Goal: Task Accomplishment & Management: Manage account settings

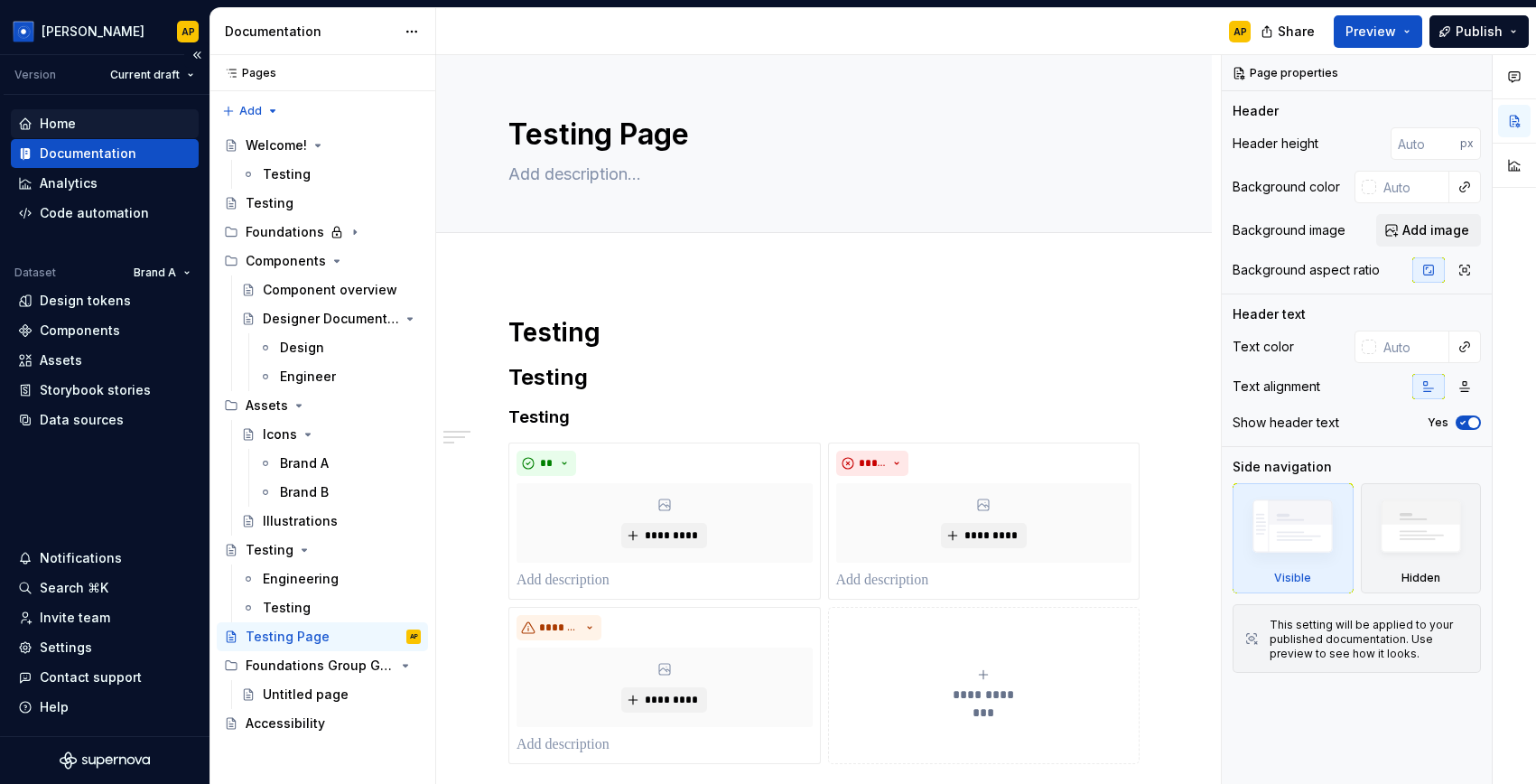
click at [64, 119] on div "Home" at bounding box center [58, 123] width 36 height 18
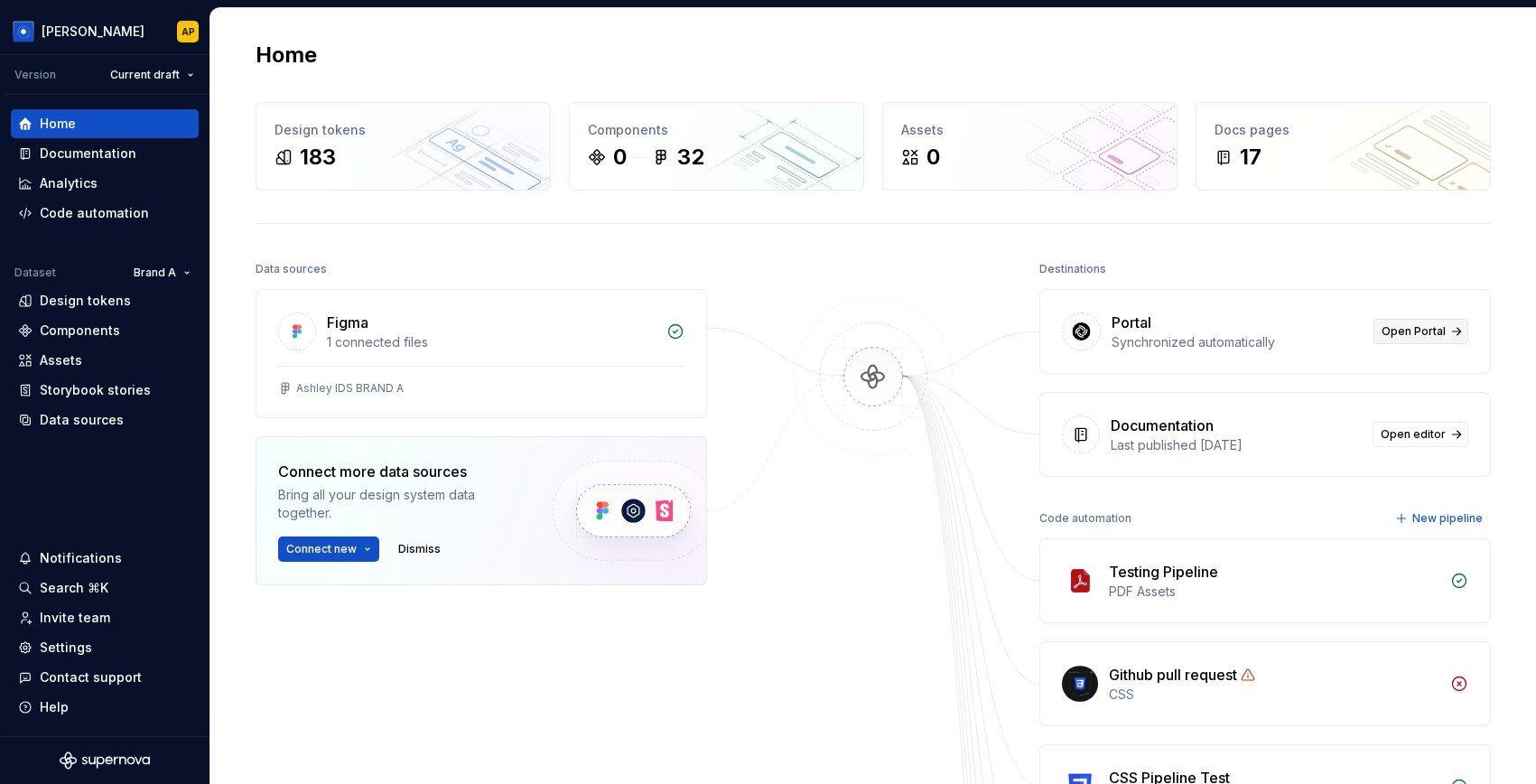
click at [1383, 340] on link "Open Portal" at bounding box center [1421, 331] width 95 height 26
click at [70, 647] on div "Settings" at bounding box center [65, 647] width 52 height 18
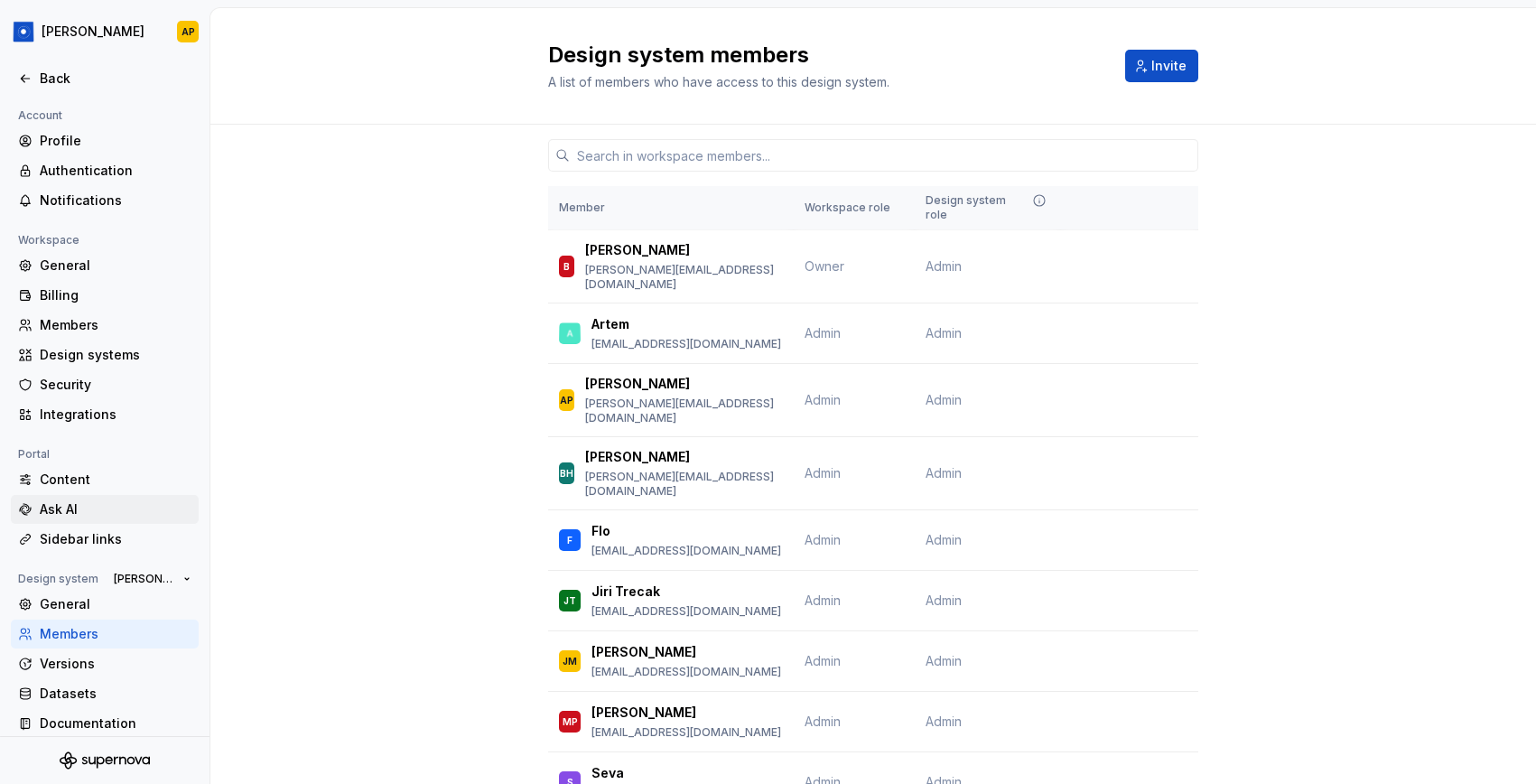
click at [65, 512] on div "Ask AI" at bounding box center [115, 509] width 151 height 18
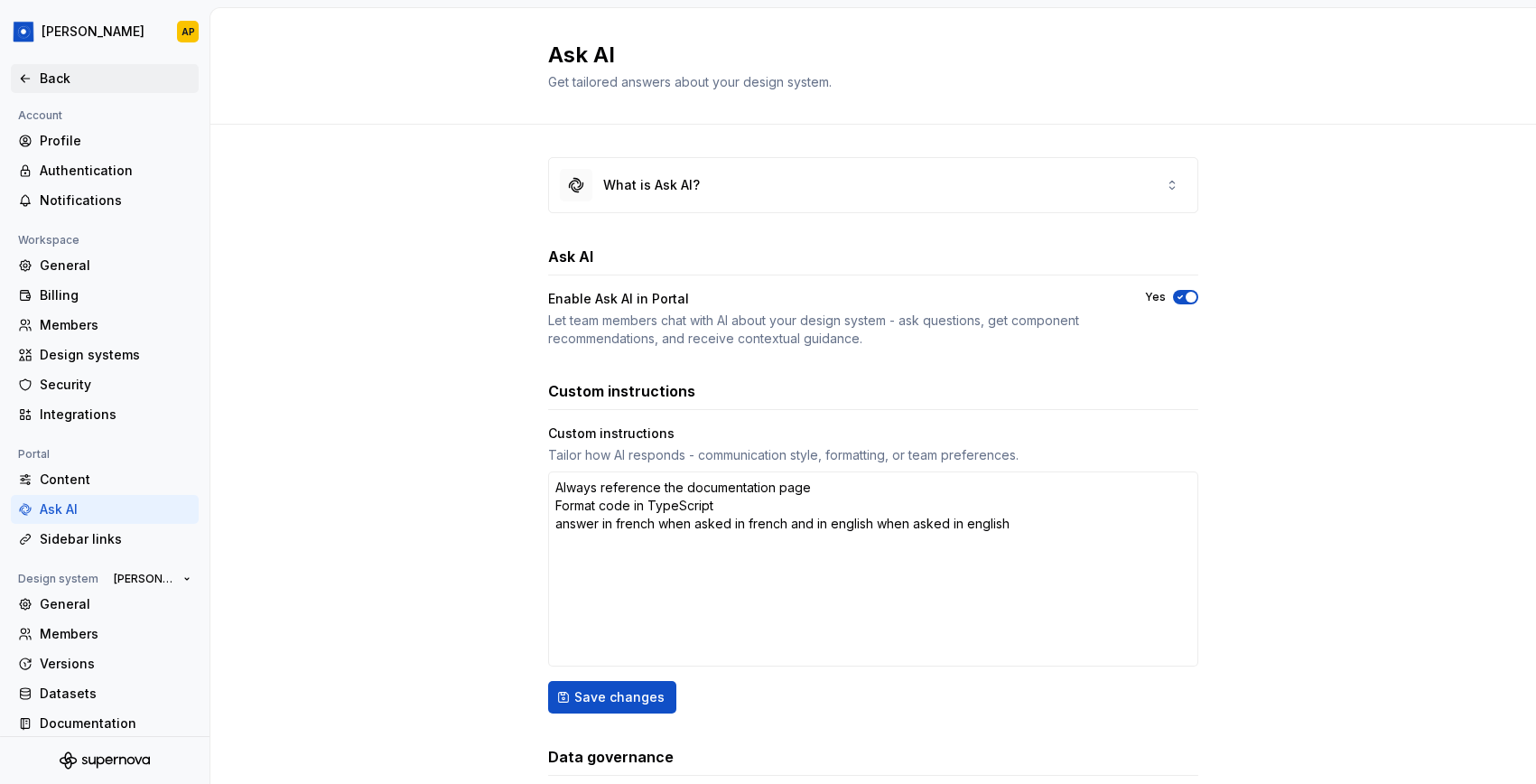
click at [52, 87] on div "Back" at bounding box center [115, 78] width 151 height 18
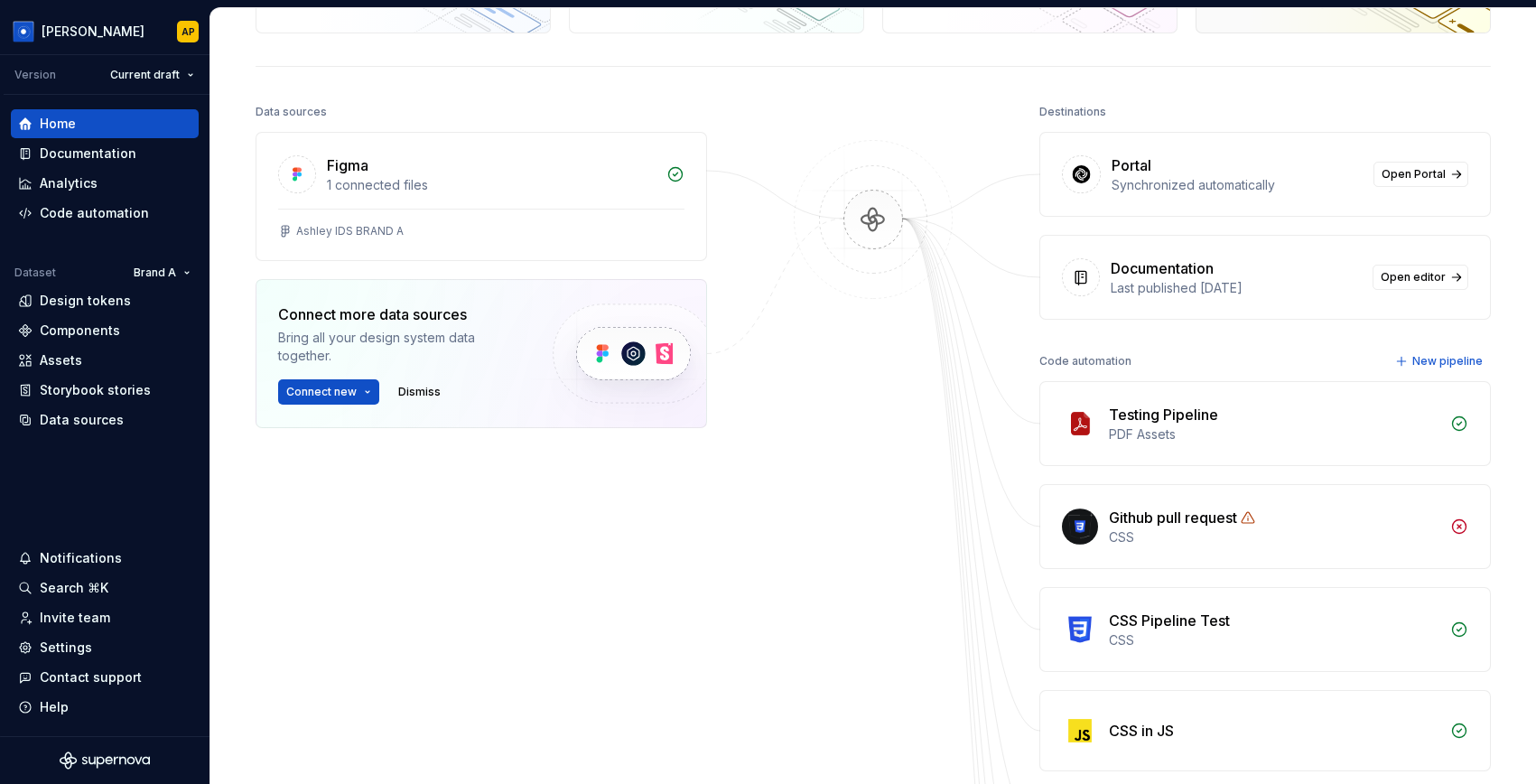
scroll to position [161, 0]
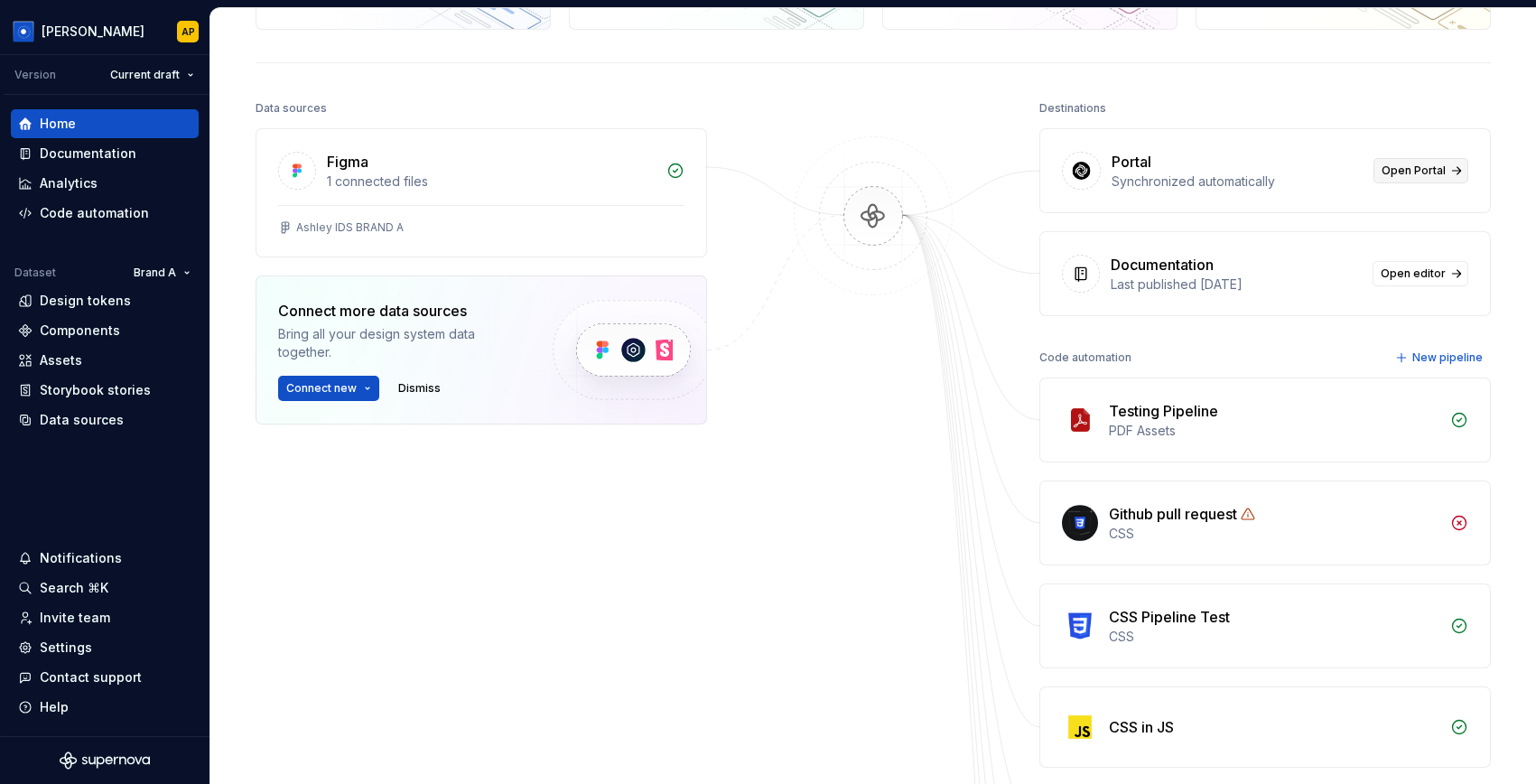
click at [1388, 173] on span "Open Portal" at bounding box center [1414, 170] width 64 height 14
click at [76, 645] on div "Settings" at bounding box center [65, 647] width 52 height 18
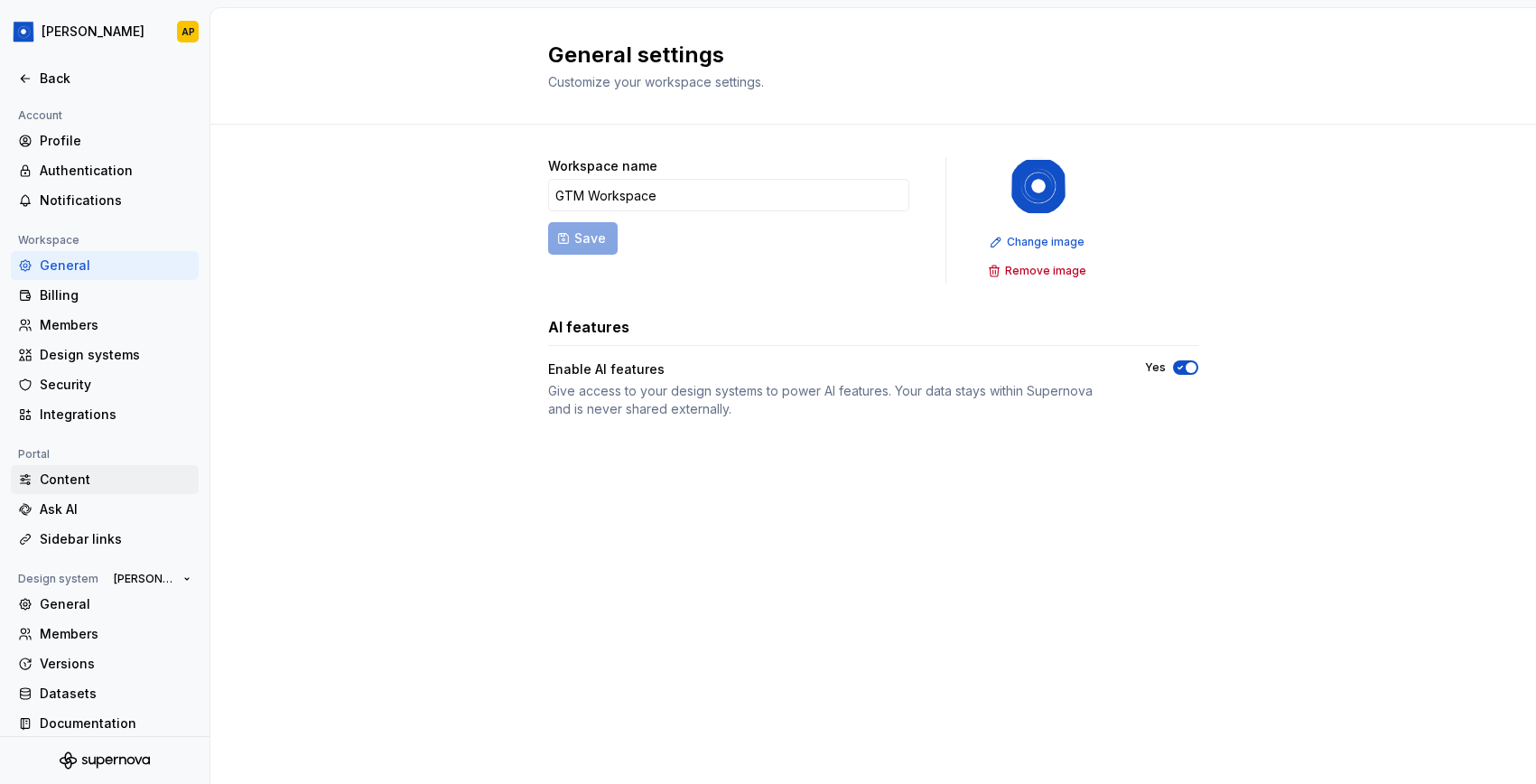
click at [58, 480] on div "Content" at bounding box center [115, 479] width 151 height 18
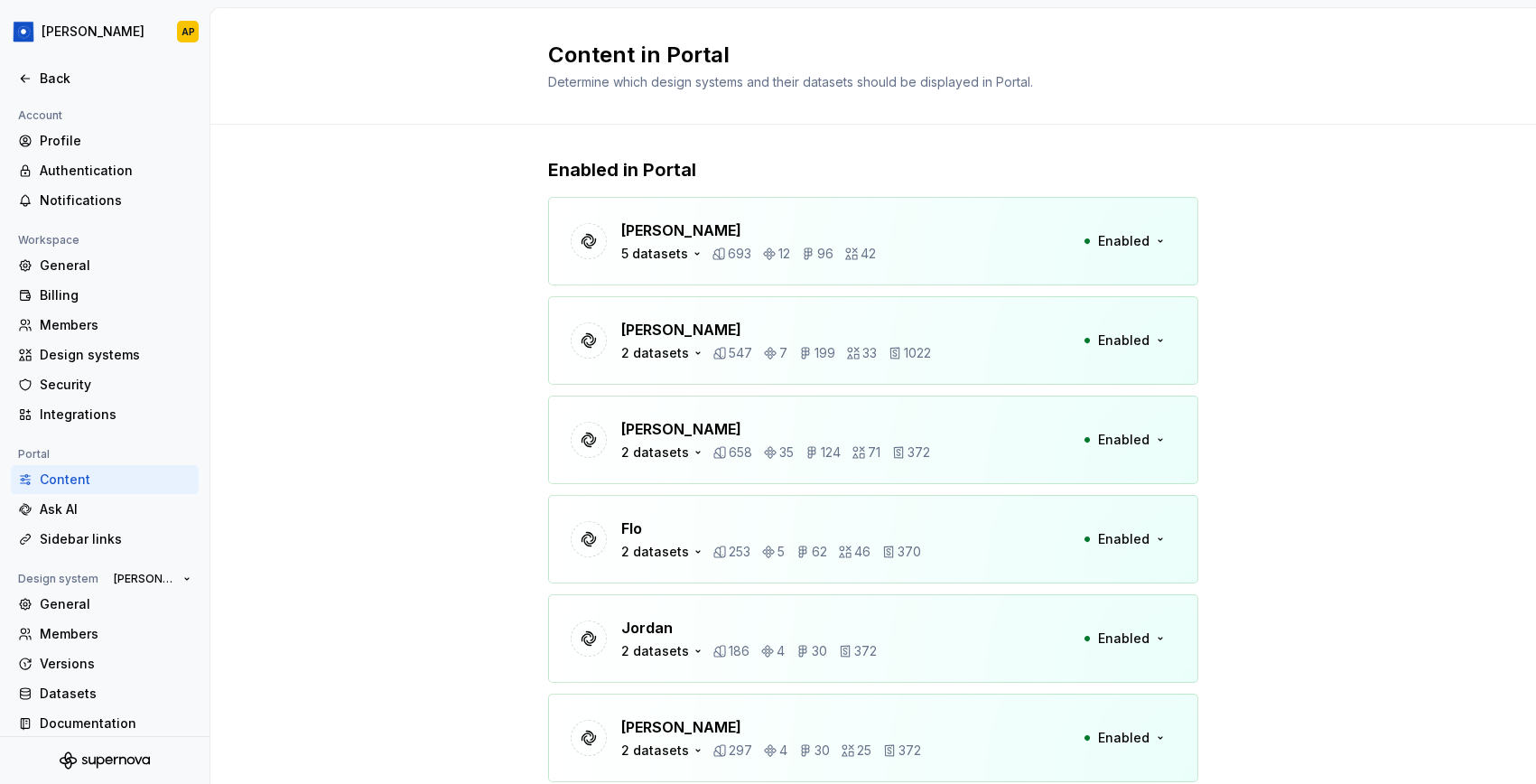
click at [916, 281] on div "Ashley Peña 5 datasets 693 12 96 42 Enabled" at bounding box center [872, 241] width 650 height 89
click at [878, 246] on div "Ashley Peña 5 datasets 693 12 96 42 Enabled" at bounding box center [872, 241] width 650 height 89
click at [824, 242] on div "Ashley Peña 5 datasets 693 12 96 42" at bounding box center [748, 241] width 254 height 44
click at [1126, 243] on span "Enabled" at bounding box center [1124, 240] width 51 height 18
click at [672, 262] on div "5 datasets" at bounding box center [655, 253] width 67 height 18
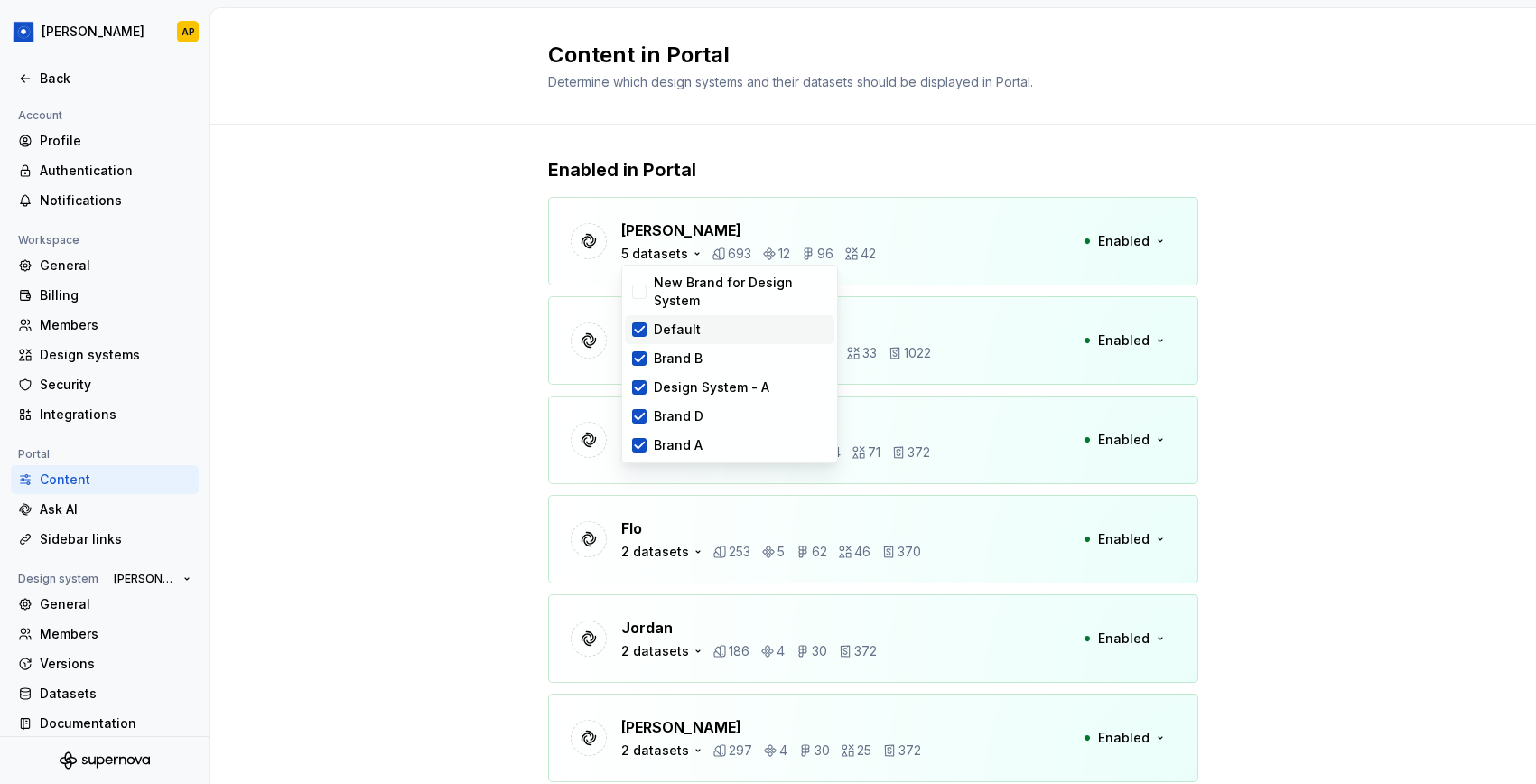
click at [655, 328] on div "Default" at bounding box center [677, 329] width 47 height 18
click at [655, 349] on div "Brand B" at bounding box center [678, 357] width 49 height 18
click at [657, 385] on div "Design System - A" at bounding box center [711, 387] width 115 height 18
click at [699, 299] on div "New Brand for Design System" at bounding box center [740, 291] width 173 height 36
click at [699, 334] on div "Default" at bounding box center [740, 329] width 173 height 18
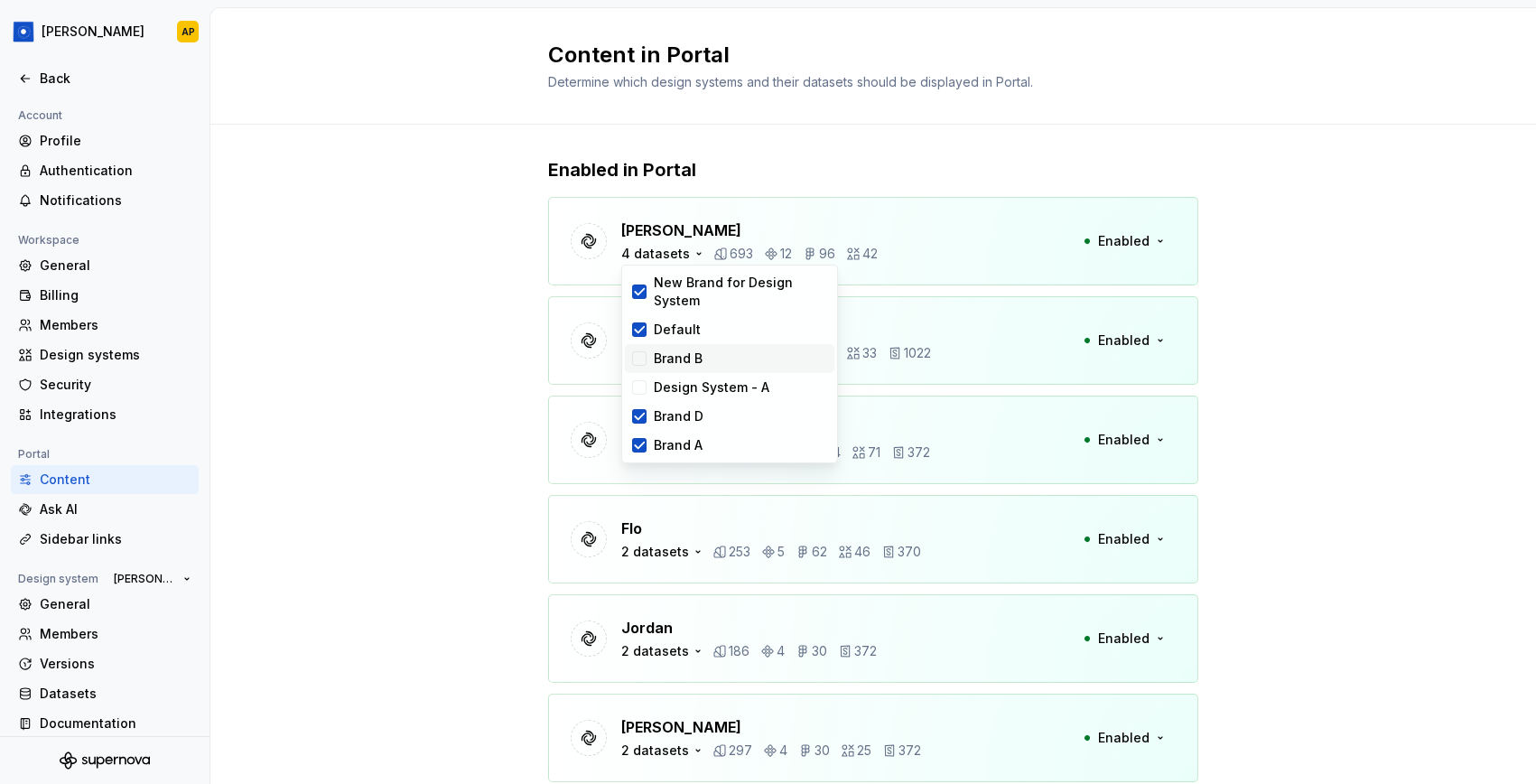
click at [701, 362] on div "Brand B" at bounding box center [740, 357] width 173 height 18
click at [702, 379] on div "Design System - A" at bounding box center [711, 387] width 115 height 18
click at [67, 506] on div "Ask AI" at bounding box center [115, 509] width 151 height 18
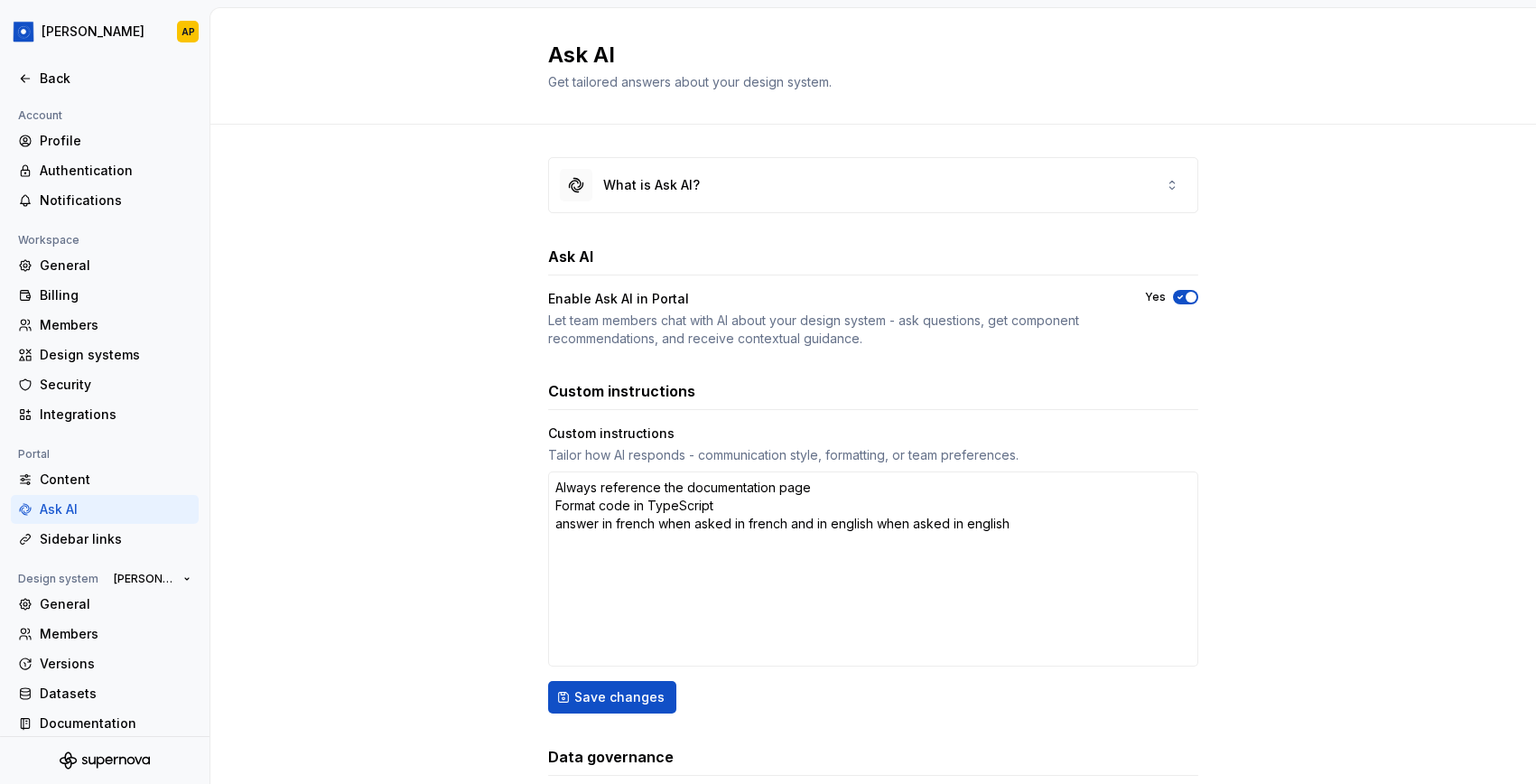
type textarea "*"
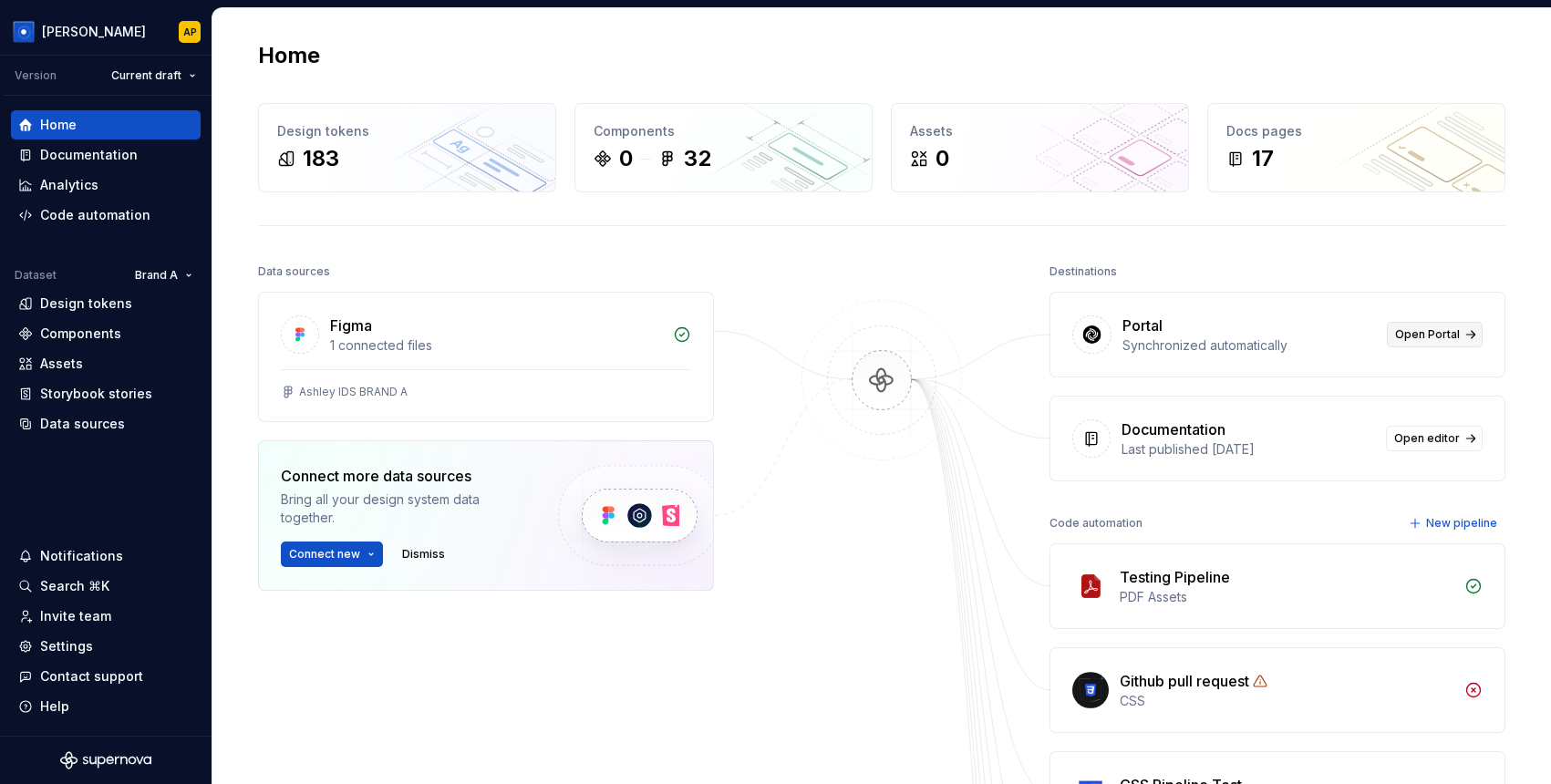
click at [1416, 333] on span "Open Portal" at bounding box center [1428, 334] width 65 height 14
click at [71, 643] on div "Settings" at bounding box center [66, 646] width 53 height 18
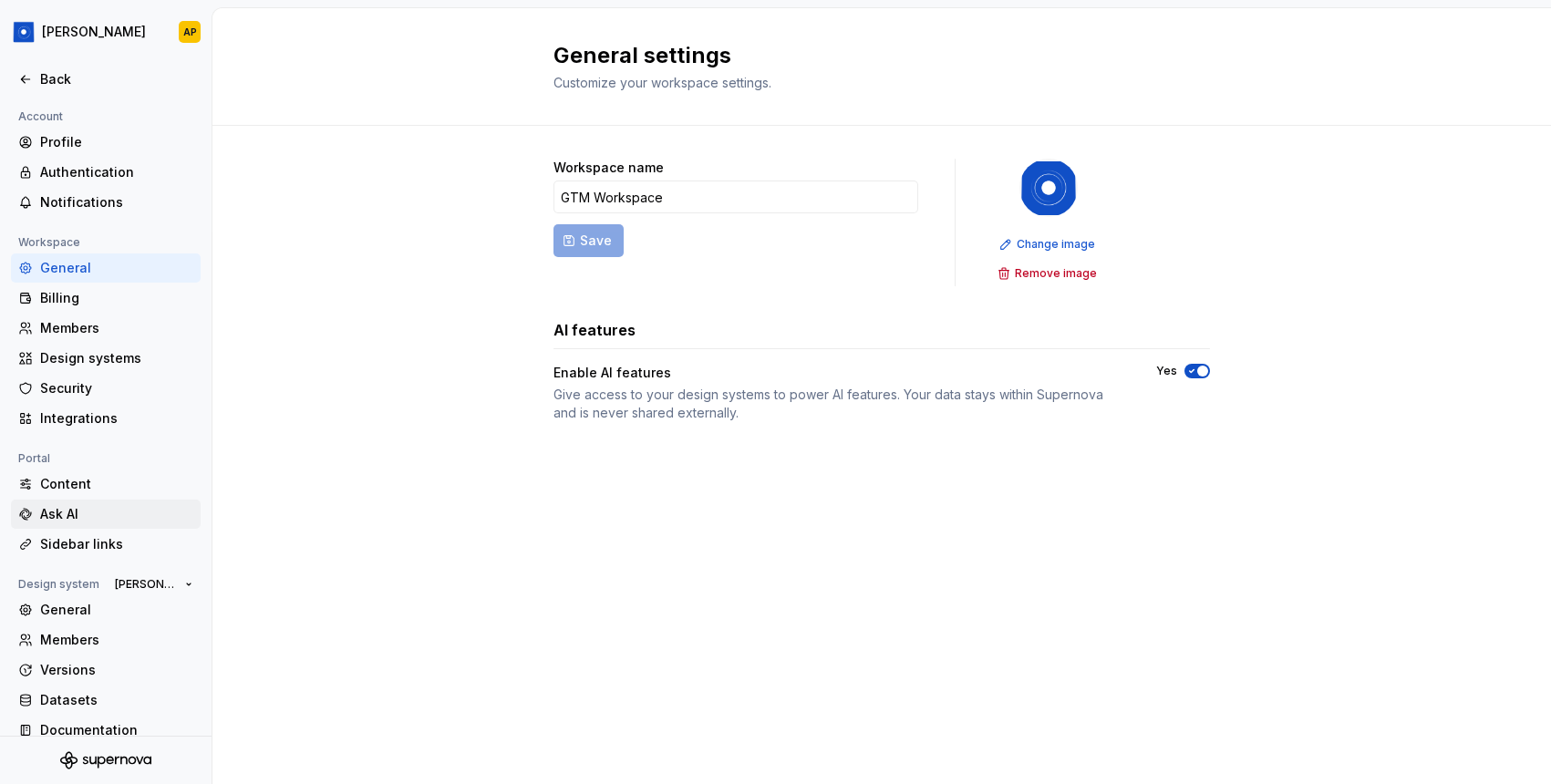
click at [83, 507] on div "Ask AI" at bounding box center [117, 514] width 153 height 18
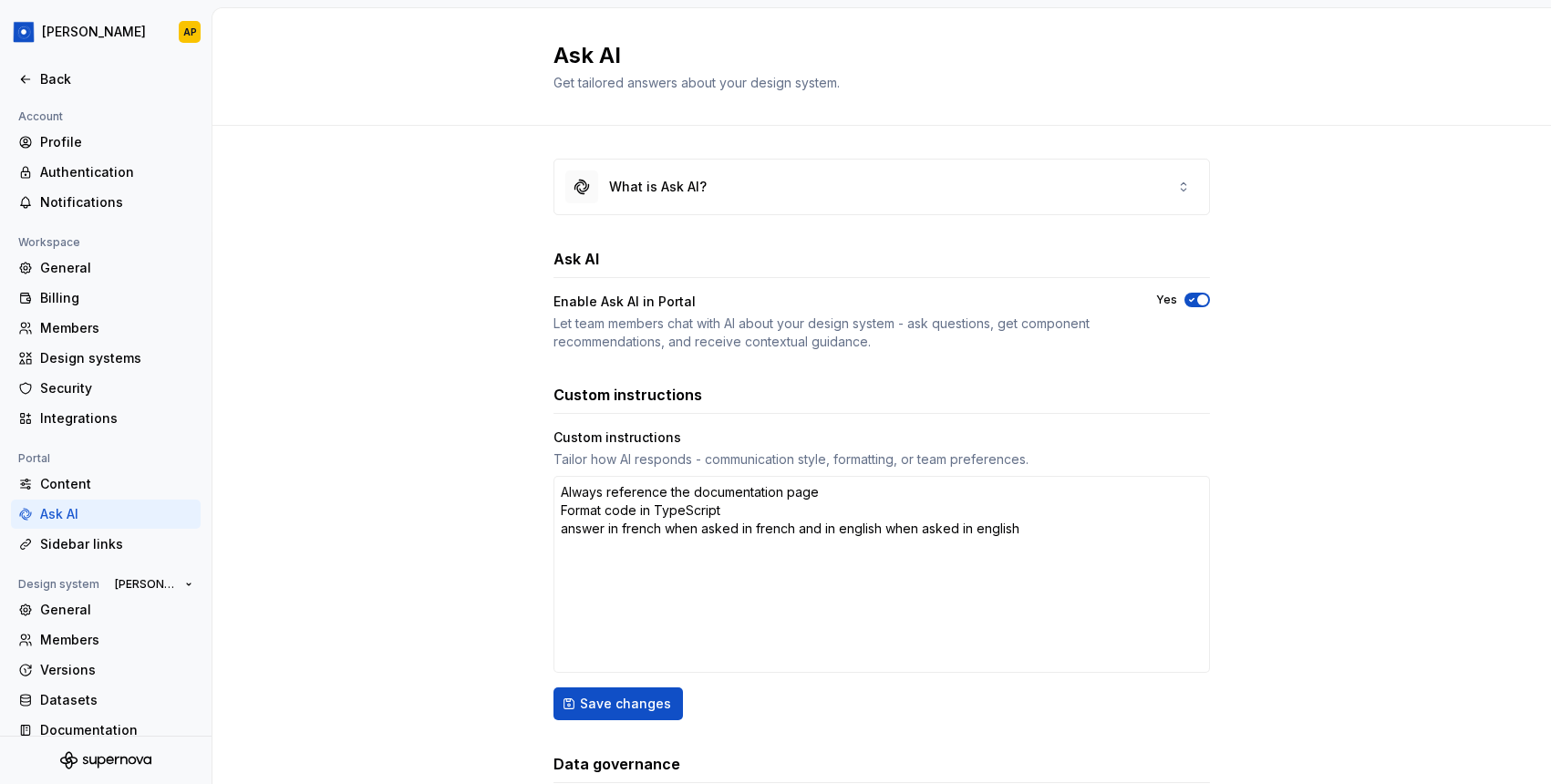
type textarea "*"
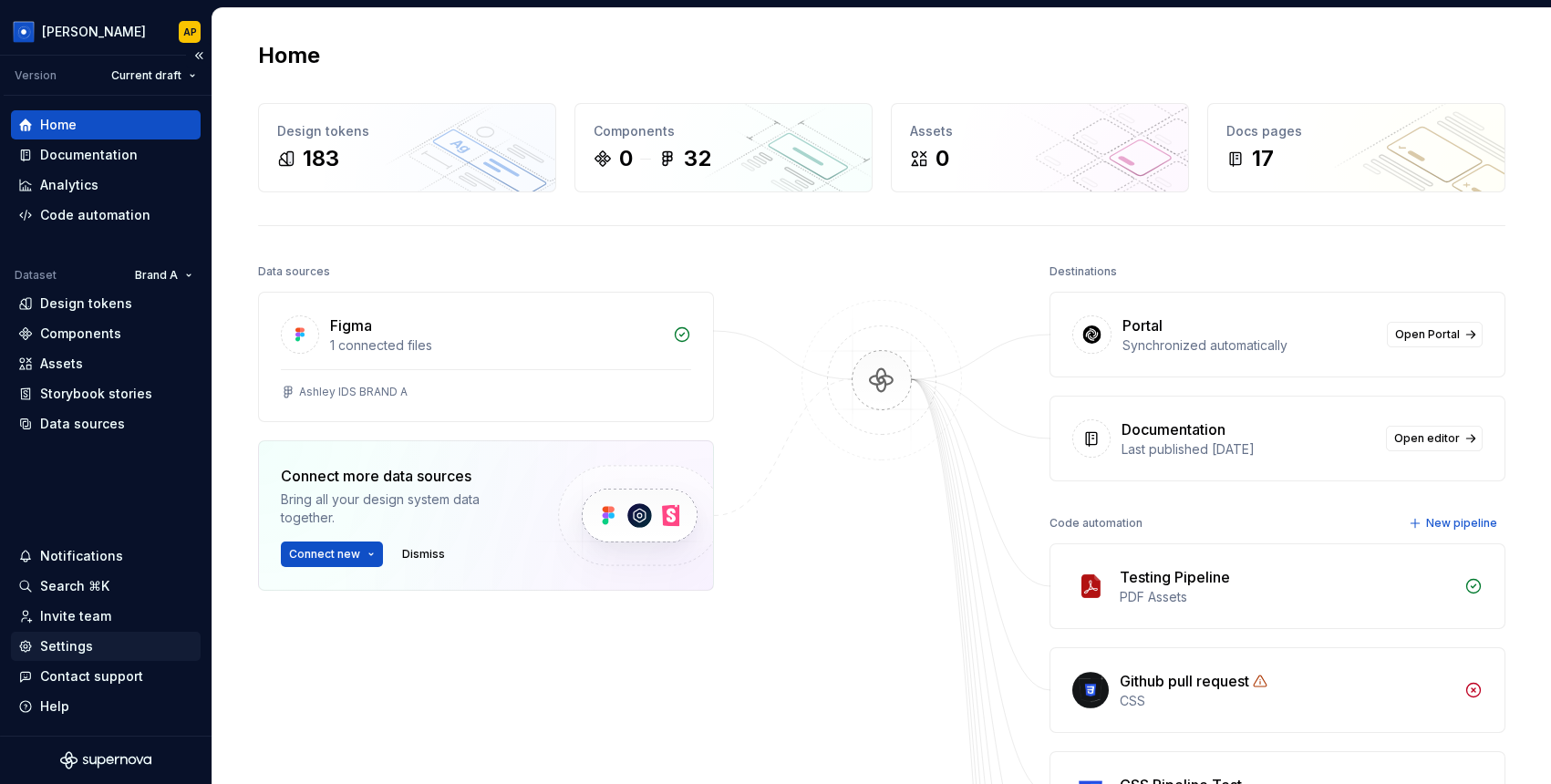
click at [67, 647] on div "Settings" at bounding box center [66, 646] width 53 height 18
